Goal: Information Seeking & Learning: Learn about a topic

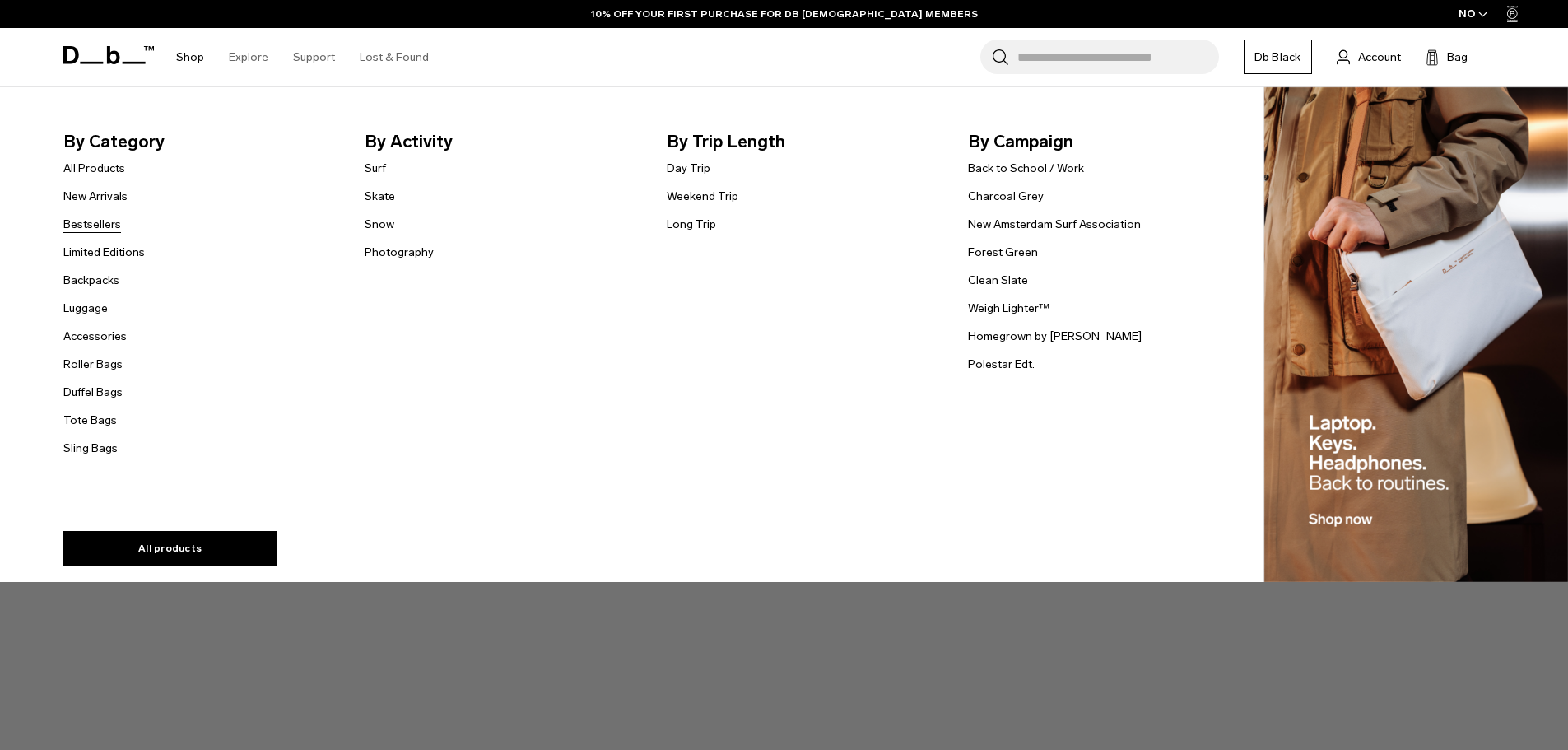
click at [96, 226] on link "Bestsellers" at bounding box center [92, 224] width 58 height 18
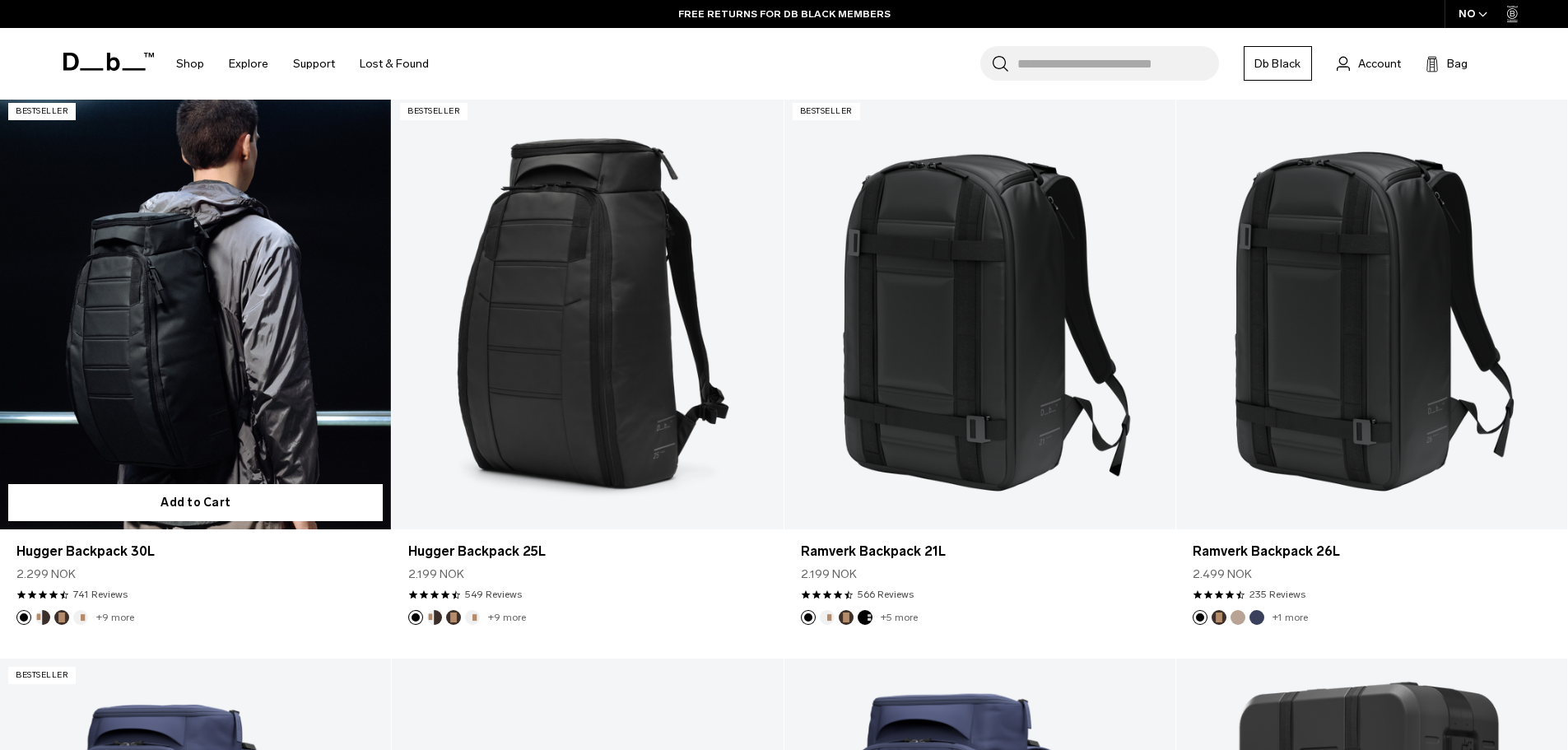
scroll to position [494, 0]
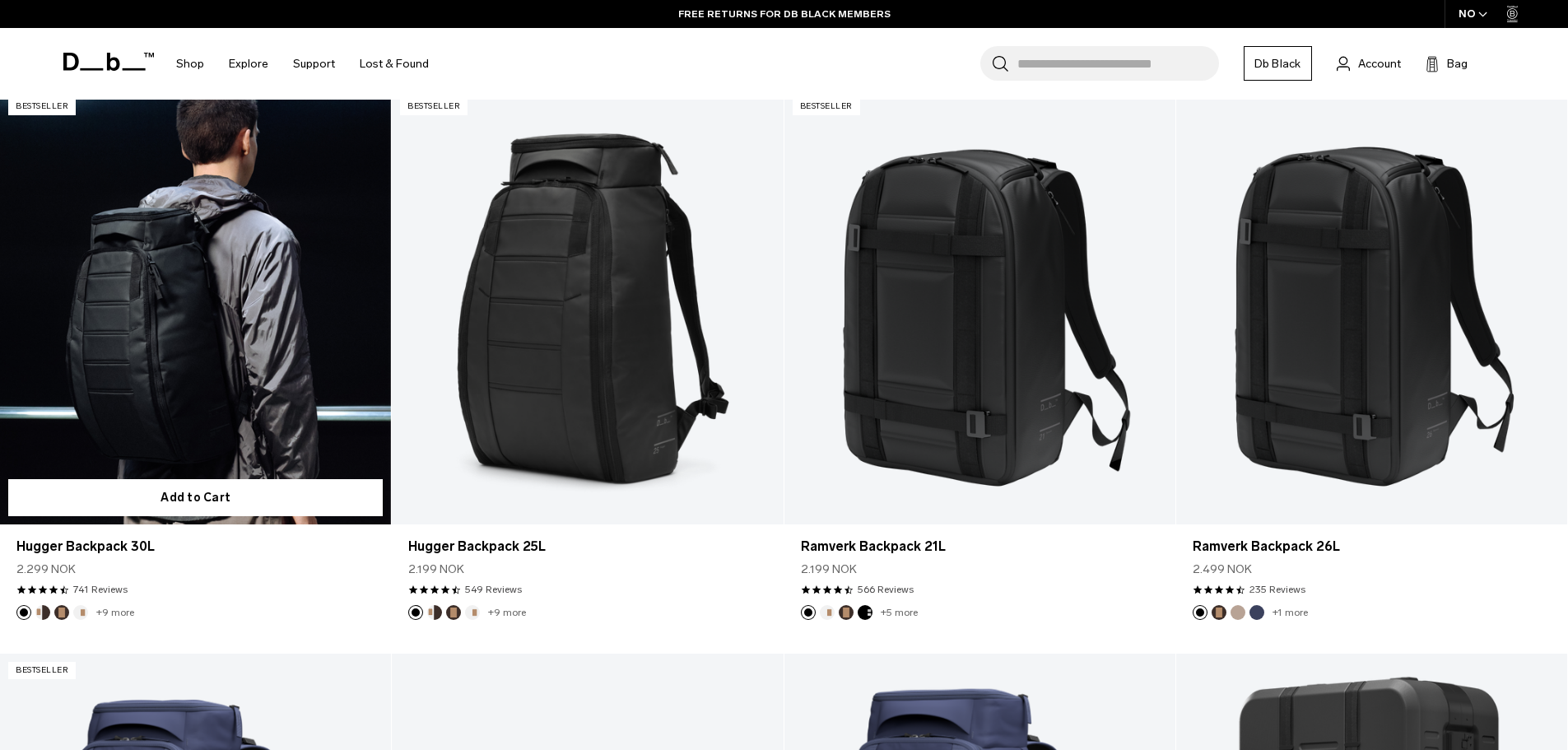
click at [228, 337] on link "Hugger Backpack 30L" at bounding box center [195, 307] width 391 height 434
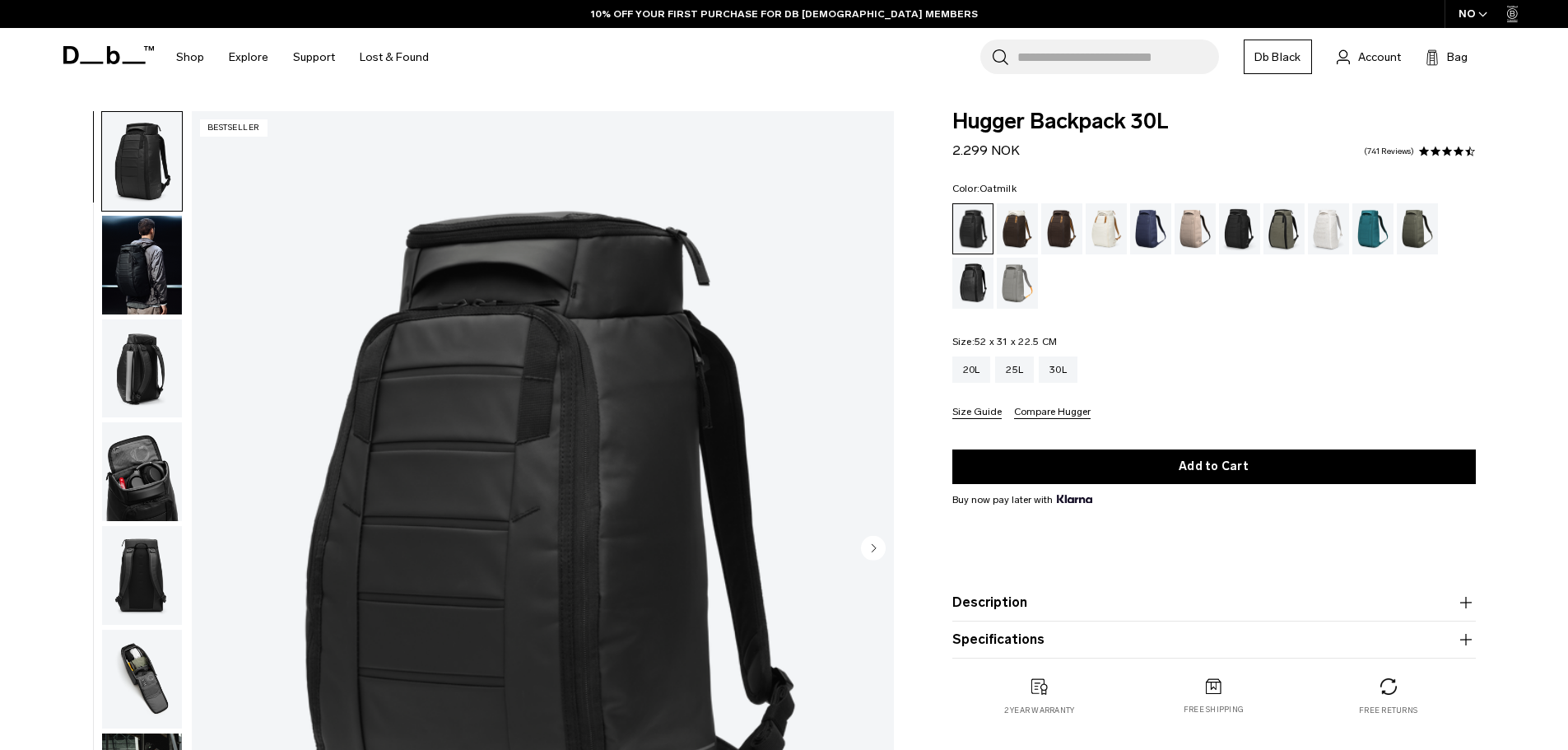
click at [1118, 231] on div "Oatmilk" at bounding box center [1107, 228] width 42 height 51
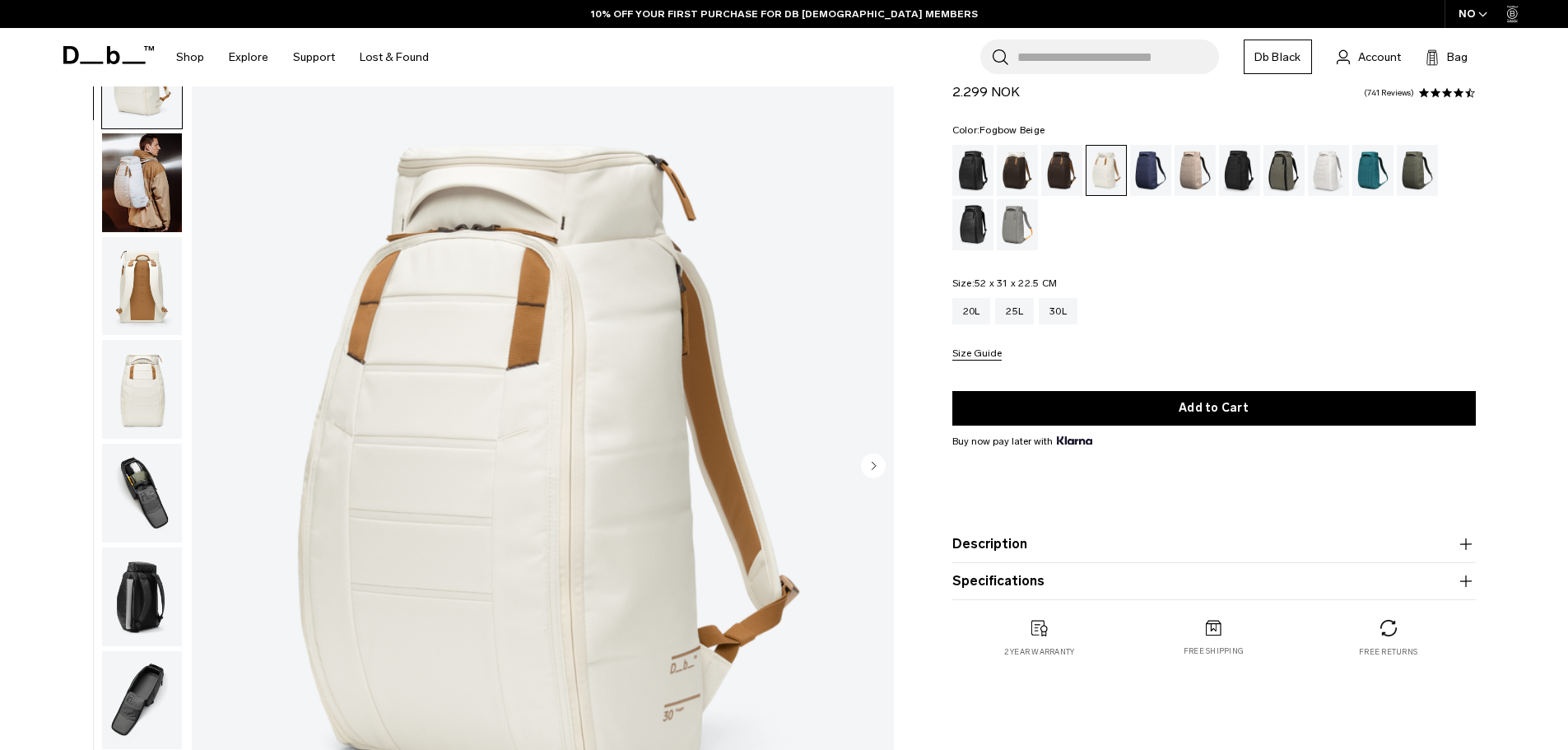
click at [1194, 180] on div "Fogbow Beige" at bounding box center [1195, 170] width 42 height 51
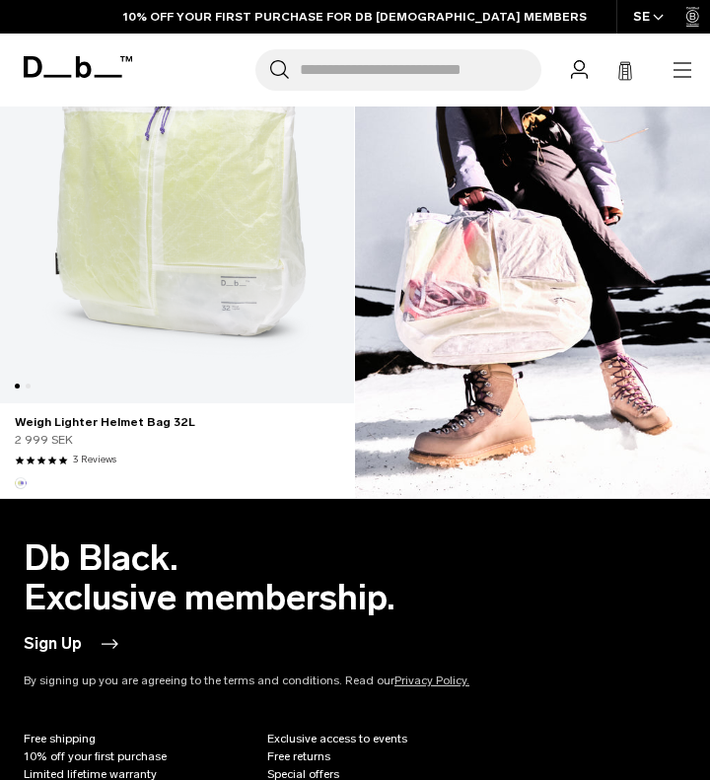
scroll to position [2541, 0]
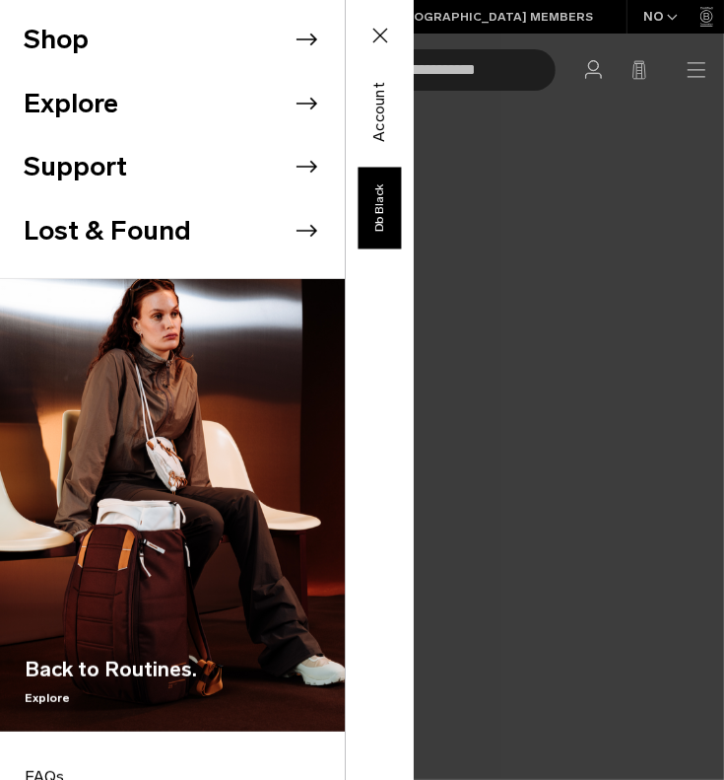
click at [182, 228] on li "Lost & Found" at bounding box center [184, 231] width 321 height 64
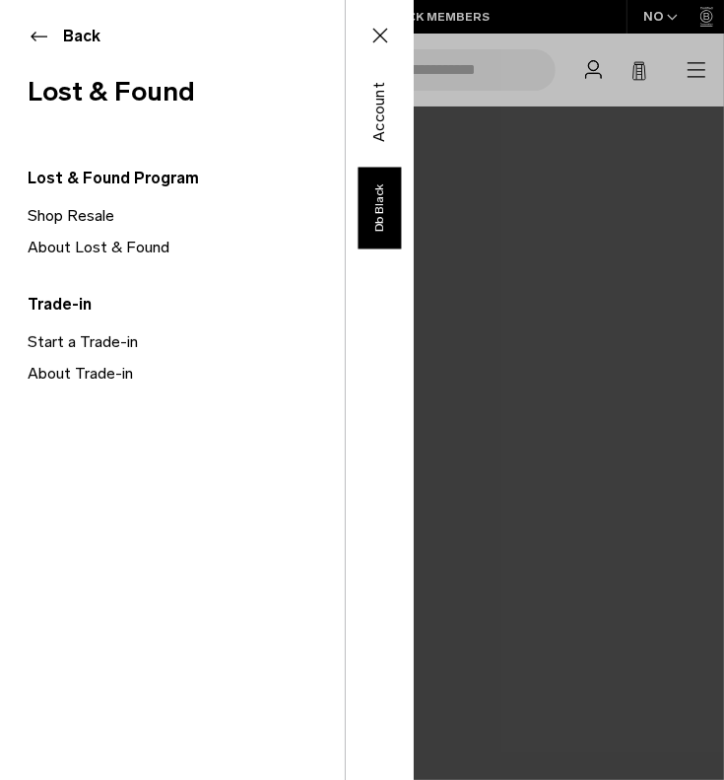
click at [141, 243] on link "About Lost & Found" at bounding box center [186, 248] width 317 height 32
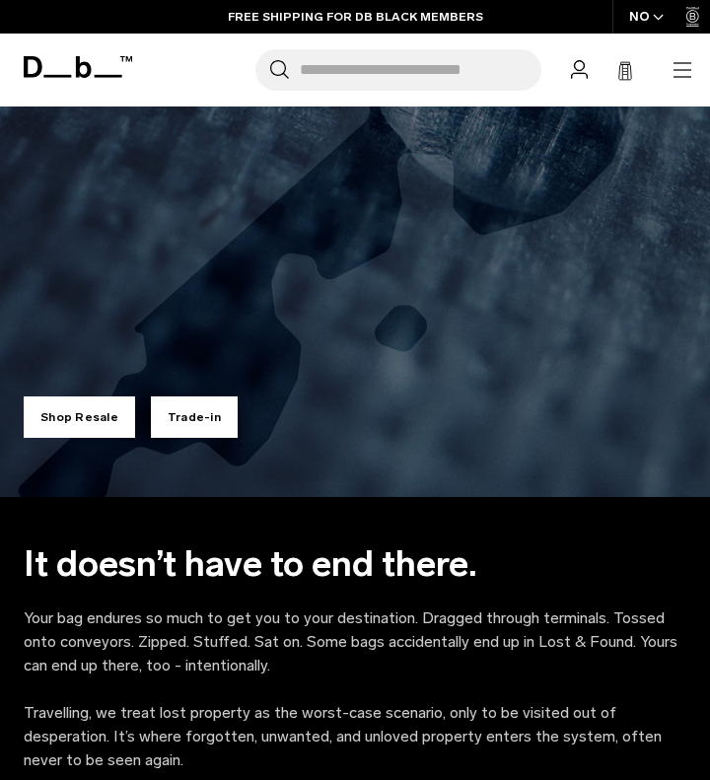
scroll to position [704, 0]
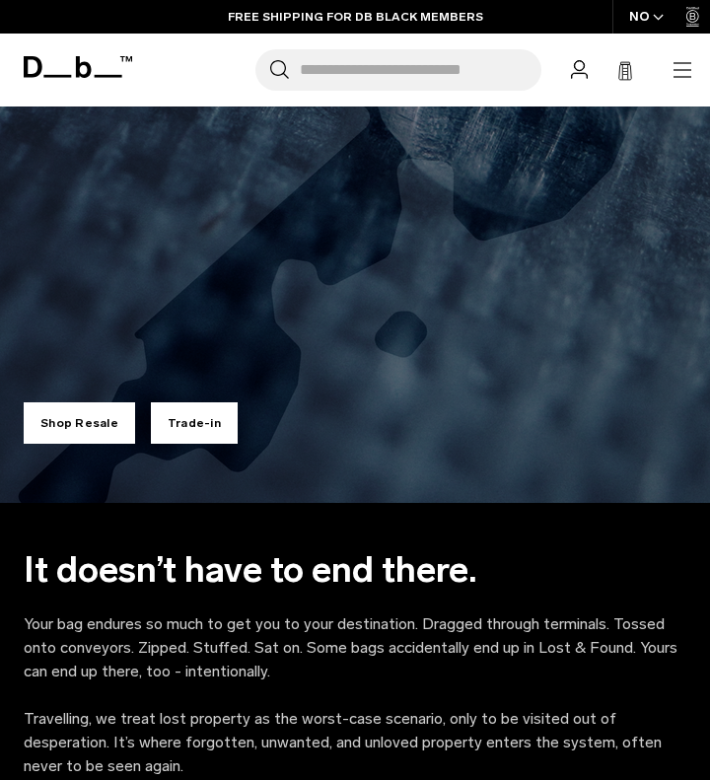
click at [678, 74] on icon "button" at bounding box center [682, 70] width 24 height 24
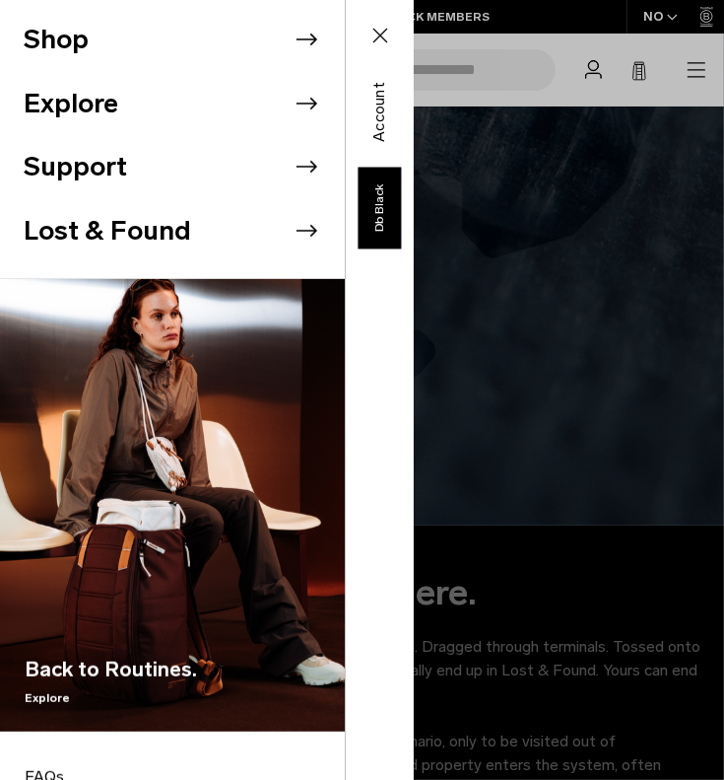
click at [248, 232] on li "Lost & Found" at bounding box center [184, 231] width 321 height 64
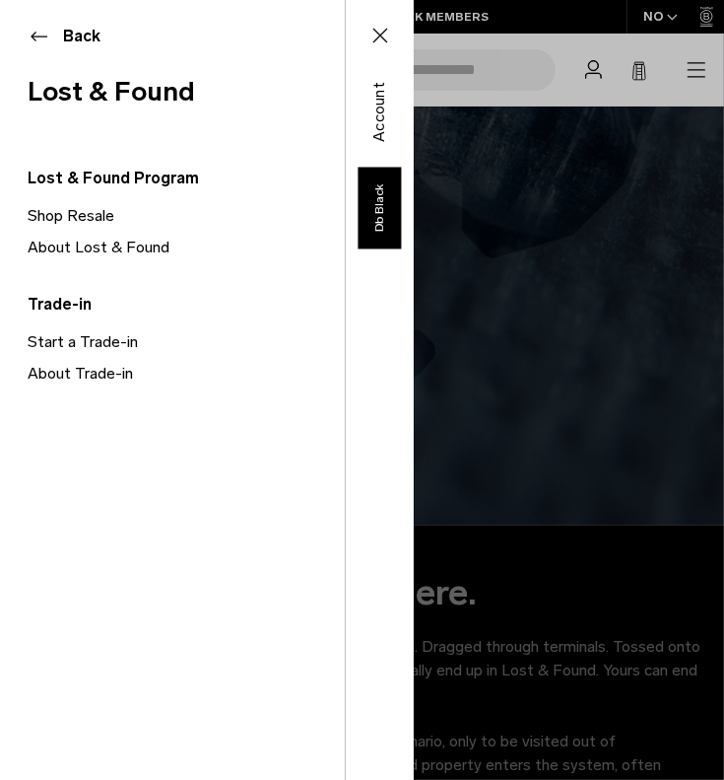
click at [414, 284] on div "Shop Explore Support Lost & Found" at bounding box center [207, 390] width 414 height 780
click at [378, 41] on icon at bounding box center [381, 36] width 24 height 24
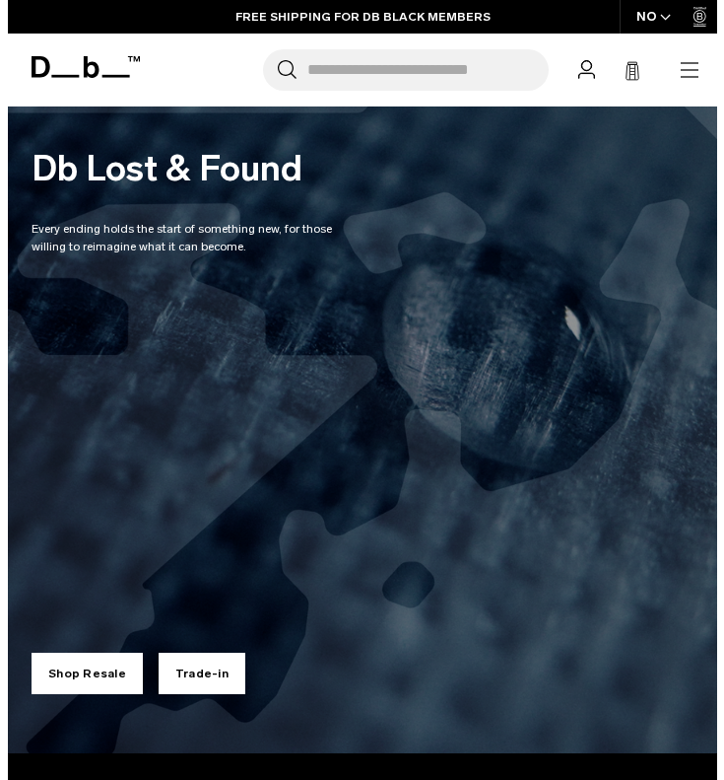
scroll to position [449, 0]
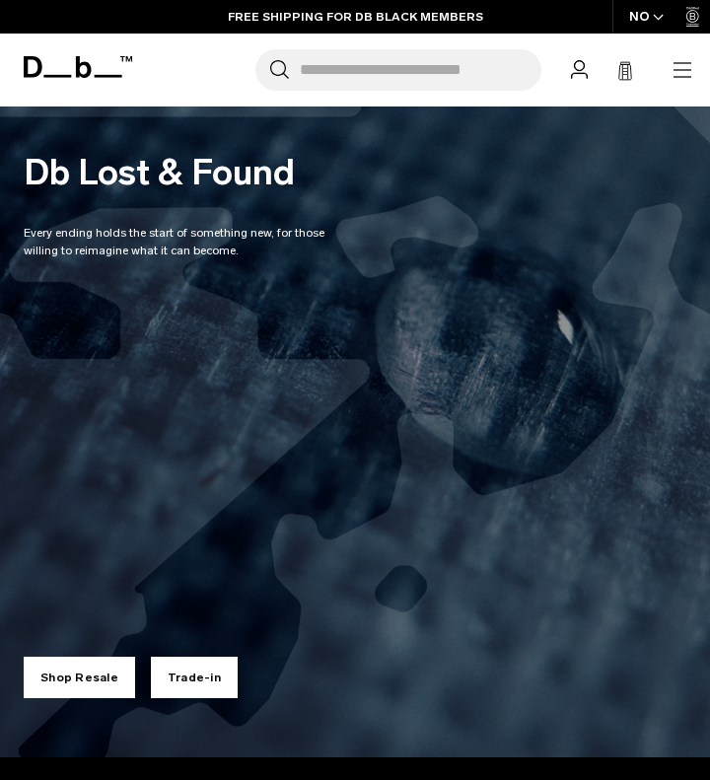
click at [676, 66] on icon "button" at bounding box center [682, 70] width 24 height 24
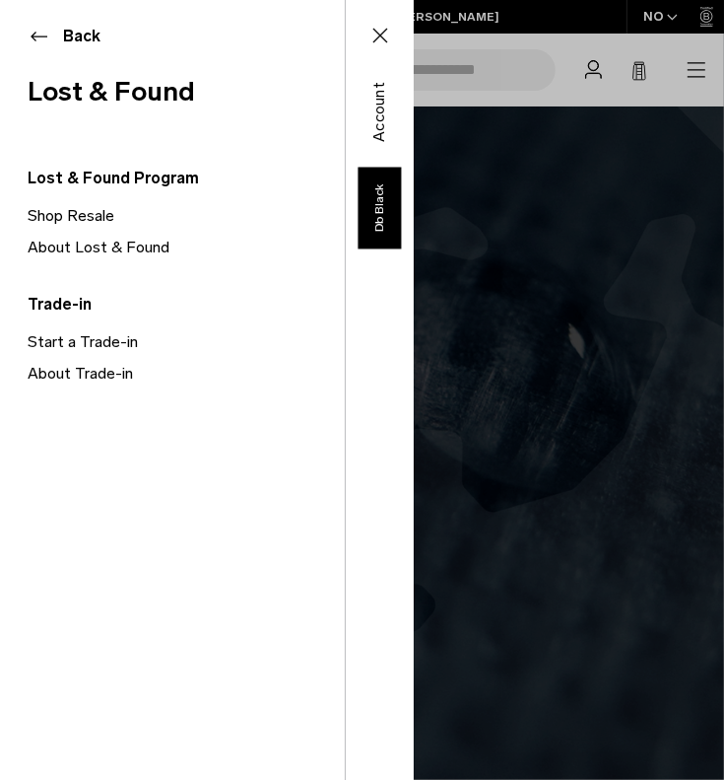
click at [138, 242] on link "About Lost & Found" at bounding box center [186, 248] width 317 height 32
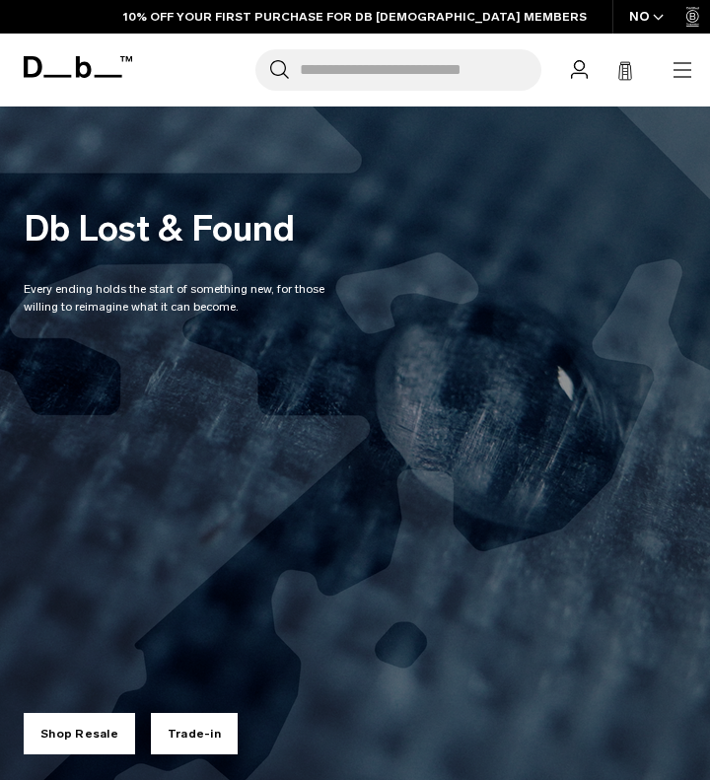
scroll to position [390, 0]
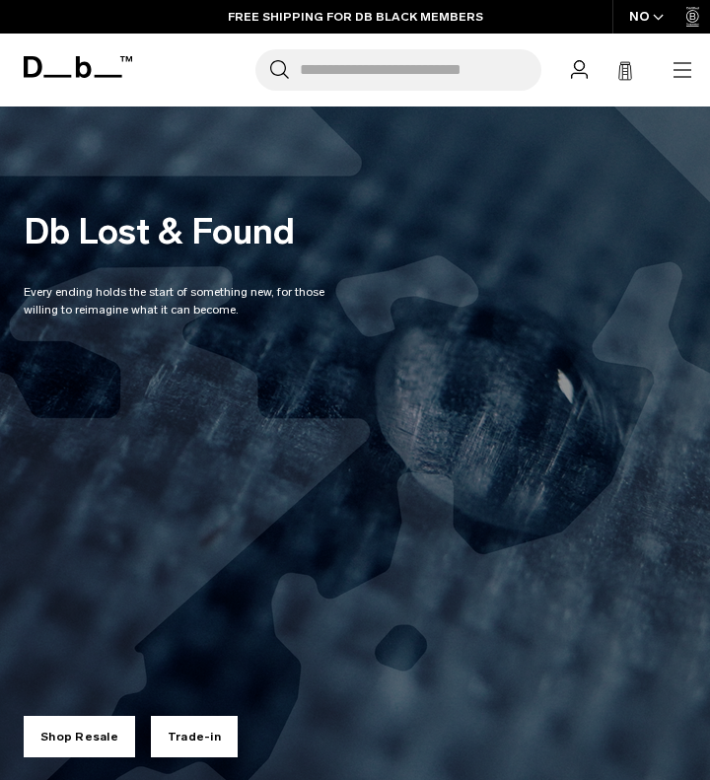
click at [236, 142] on img at bounding box center [355, 266] width 710 height 1100
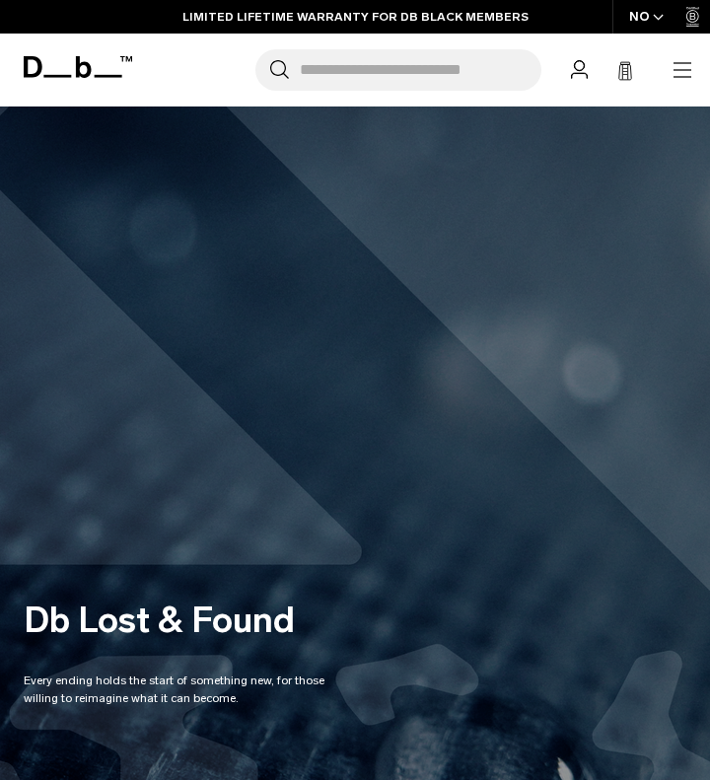
scroll to position [2, 0]
click at [224, 266] on img at bounding box center [355, 654] width 710 height 1100
click at [237, 181] on img at bounding box center [355, 654] width 710 height 1100
click at [681, 74] on icon "button" at bounding box center [682, 70] width 24 height 24
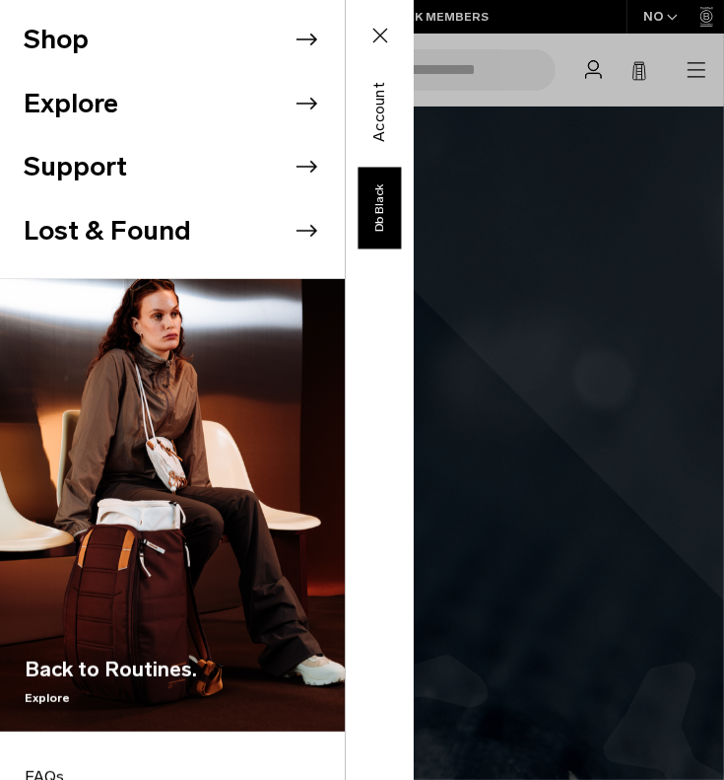
click at [206, 224] on li "Lost & Found" at bounding box center [184, 231] width 321 height 64
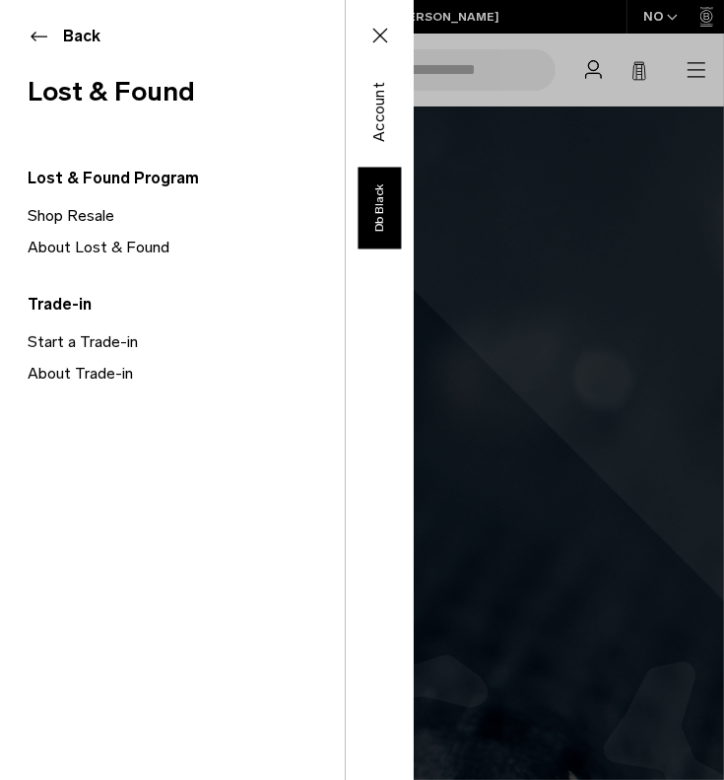
click at [414, 208] on div "Shop Explore Support Lost & Found" at bounding box center [207, 390] width 414 height 780
click at [378, 47] on button "Close" at bounding box center [380, 35] width 57 height 41
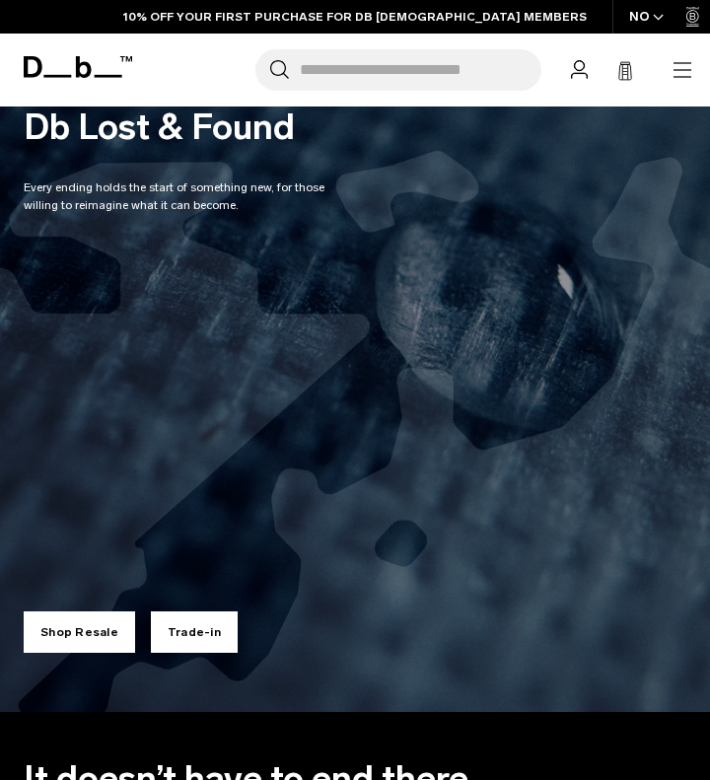
scroll to position [492, 0]
